Goal: Information Seeking & Learning: Find contact information

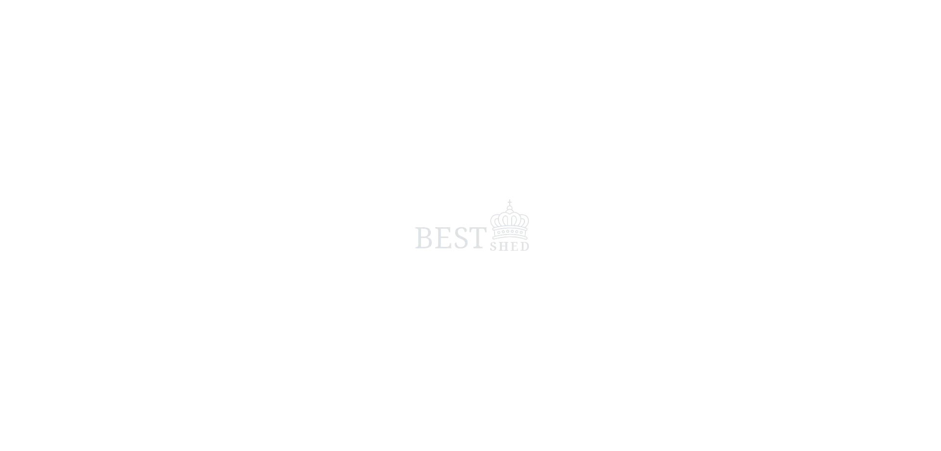
click at [472, 227] on span at bounding box center [470, 225] width 941 height 451
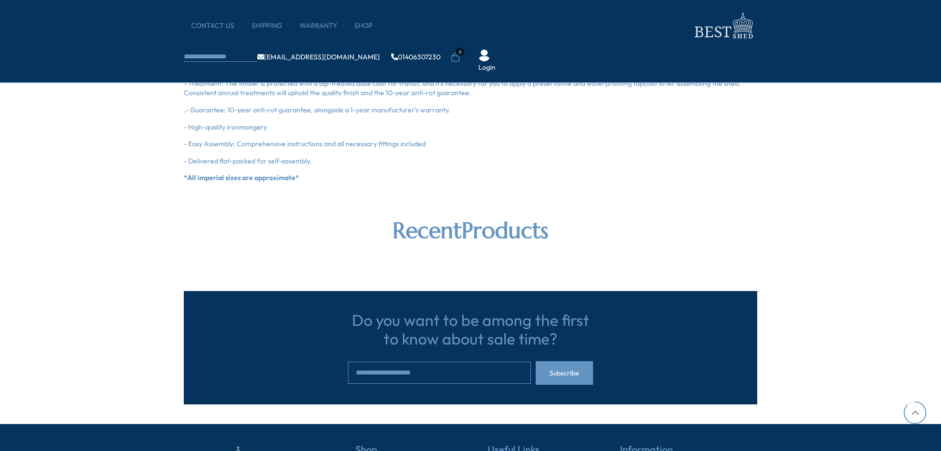
scroll to position [1128, 0]
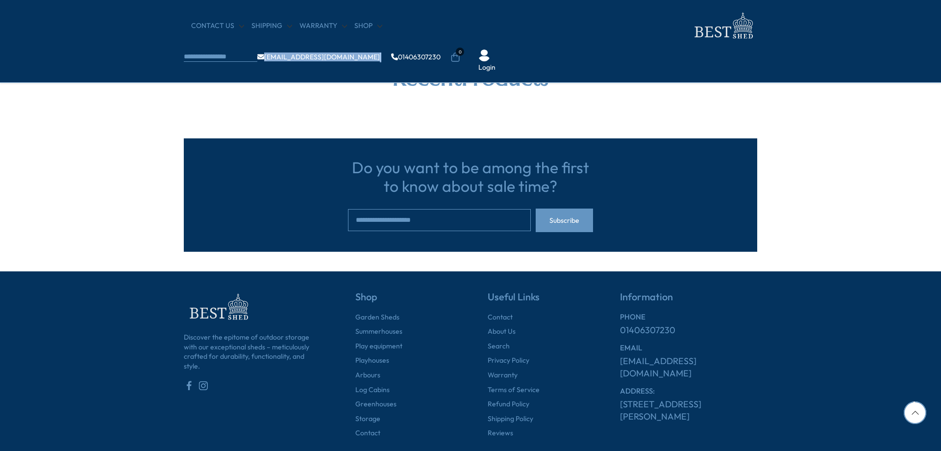
drag, startPoint x: 614, startPoint y: 25, endPoint x: 549, endPoint y: 26, distance: 64.7
click at [441, 52] on ul "[EMAIL_ADDRESS][DOMAIN_NAME] 01406307230" at bounding box center [348, 57] width 183 height 10
copy ul "[EMAIL_ADDRESS][DOMAIN_NAME]"
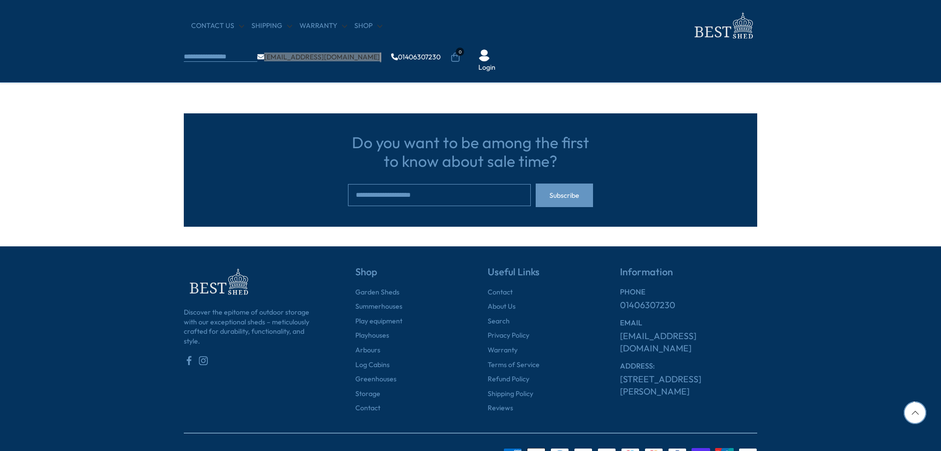
scroll to position [1167, 0]
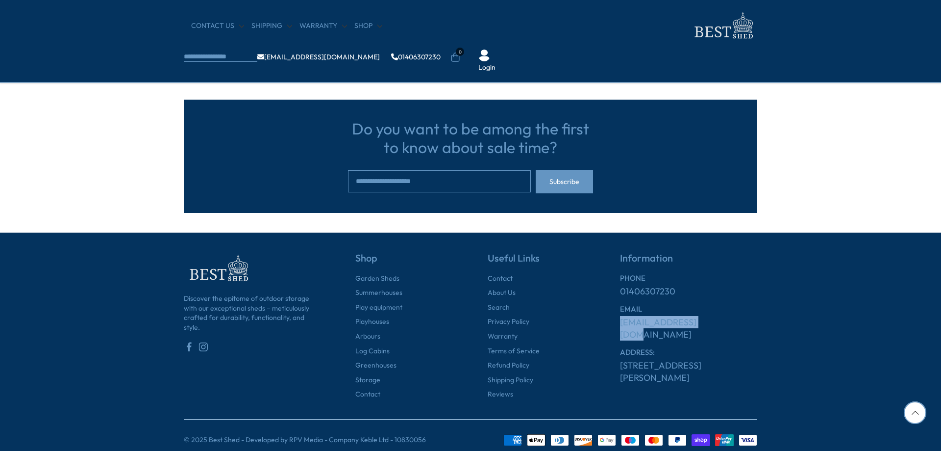
drag, startPoint x: 708, startPoint y: 316, endPoint x: 615, endPoint y: 308, distance: 92.5
click at [615, 309] on div "Information PHONE 01406307230 EMAIL [EMAIL_ADDRESS][DOMAIN_NAME] ADDRESS: [STRE…" at bounding box center [672, 325] width 172 height 147
copy link "[EMAIL_ADDRESS][DOMAIN_NAME]"
click at [696, 285] on div "01406307230" at bounding box center [688, 291] width 137 height 12
drag, startPoint x: 694, startPoint y: 279, endPoint x: 616, endPoint y: 279, distance: 78.5
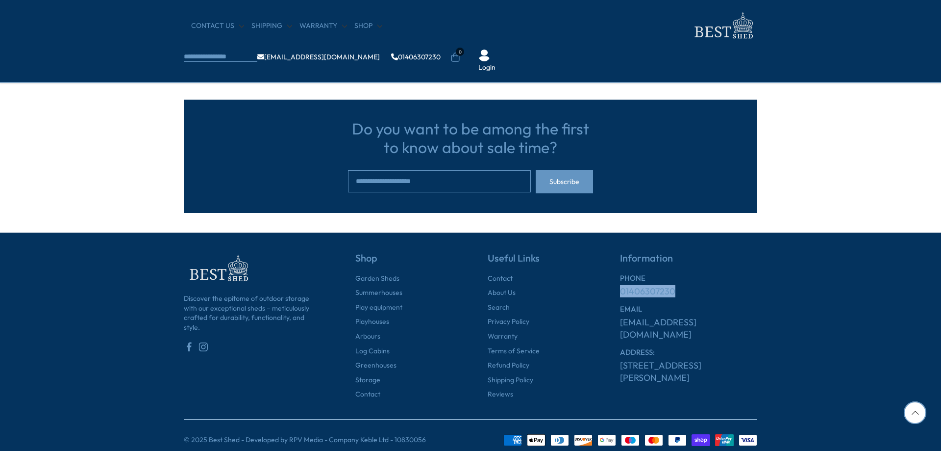
click at [616, 279] on div "Information PHONE 01406307230 EMAIL [EMAIL_ADDRESS][DOMAIN_NAME] ADDRESS: [STRE…" at bounding box center [672, 325] width 172 height 147
copy link "01406307230"
drag, startPoint x: 704, startPoint y: 365, endPoint x: 711, endPoint y: 368, distance: 7.5
click at [704, 366] on div "Information PHONE 01406307230 EMAIL [EMAIL_ADDRESS][DOMAIN_NAME] ADDRESS: [STRE…" at bounding box center [672, 325] width 172 height 147
drag, startPoint x: 667, startPoint y: 360, endPoint x: 622, endPoint y: 343, distance: 47.6
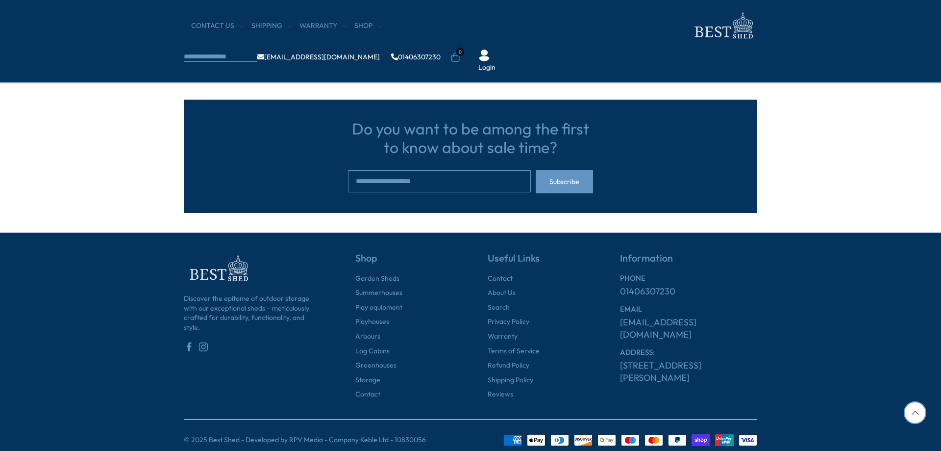
click at [622, 343] on div "Information PHONE 01406307230 EMAIL [EMAIL_ADDRESS][DOMAIN_NAME] ADDRESS: [STRE…" at bounding box center [672, 325] width 172 height 147
copy link "[STREET_ADDRESS][PERSON_NAME]"
drag, startPoint x: 405, startPoint y: 33, endPoint x: 450, endPoint y: 31, distance: 45.1
click at [450, 31] on nav "CONTACT US Shipping Warranty Shop [EMAIL_ADDRESS][DOMAIN_NAME] 01406307230 0 Lo…" at bounding box center [471, 41] width 574 height 63
drag, startPoint x: 176, startPoint y: 261, endPoint x: 264, endPoint y: 258, distance: 87.8
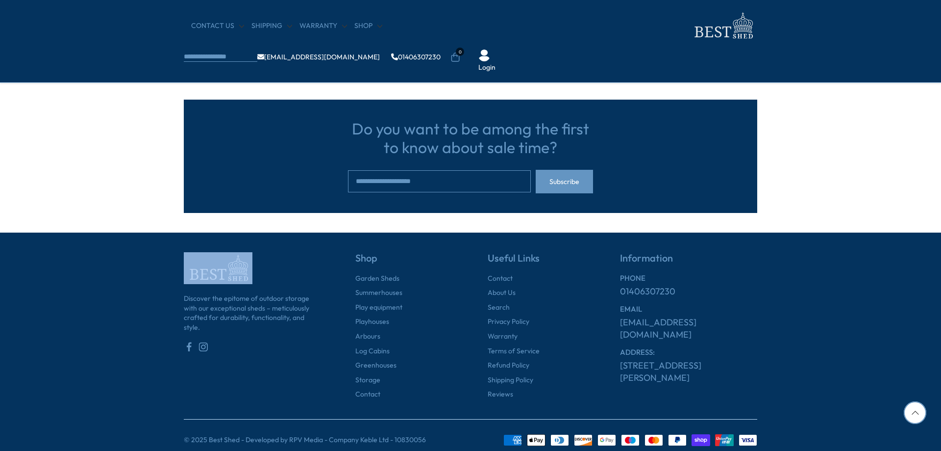
click at [264, 258] on footer "Discover the epitome of outdoor storage with our exceptional sheds – meticulous…" at bounding box center [470, 346] width 941 height 228
copy link
drag, startPoint x: 240, startPoint y: 427, endPoint x: 209, endPoint y: 427, distance: 30.4
click at [209, 435] on p "© 2025 Best Shed - Developed by RPV Media - Company Keble Ltd - 10830056" at bounding box center [305, 440] width 242 height 10
copy p "Best Shed"
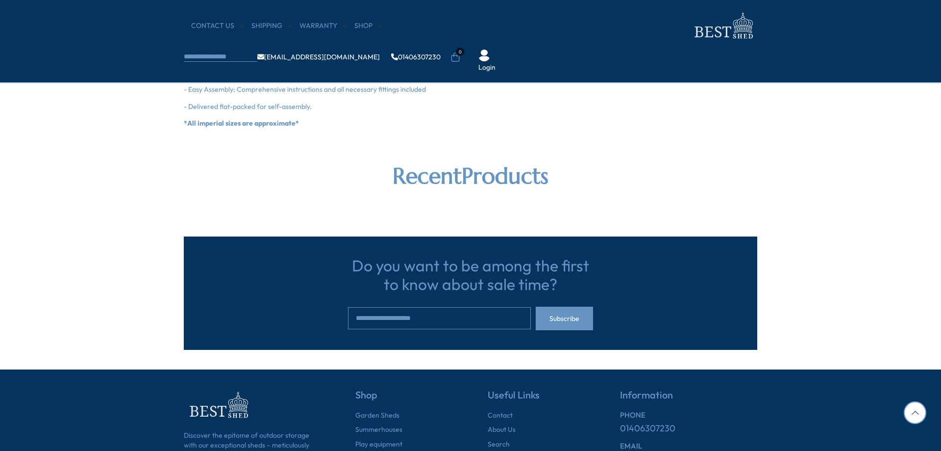
scroll to position [872, 0]
